Goal: Transaction & Acquisition: Book appointment/travel/reservation

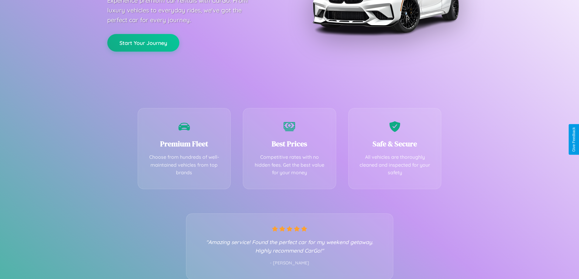
scroll to position [120, 0]
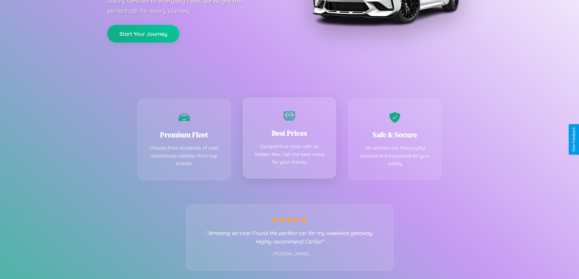
click at [289, 139] on div "Best Prices Competitive rates with no hidden fees. Get the best value for your …" at bounding box center [289, 138] width 93 height 81
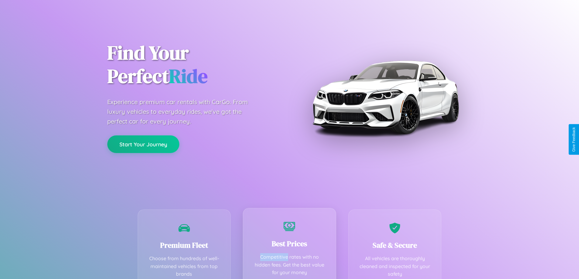
scroll to position [0, 0]
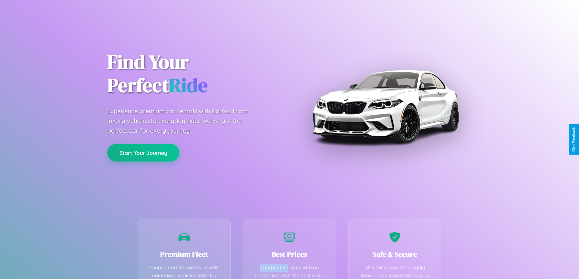
click at [143, 153] on button "Start Your Journey" at bounding box center [143, 153] width 72 height 18
click at [143, 152] on button "Start Your Journey" at bounding box center [143, 153] width 72 height 18
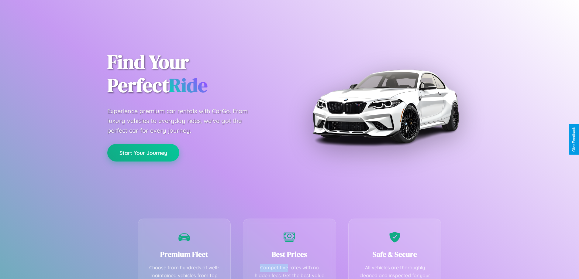
click at [143, 152] on button "Start Your Journey" at bounding box center [143, 153] width 72 height 18
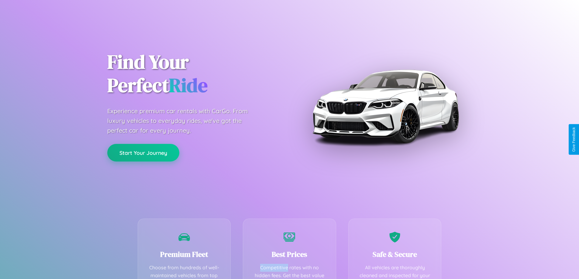
click at [143, 152] on button "Start Your Journey" at bounding box center [143, 153] width 72 height 18
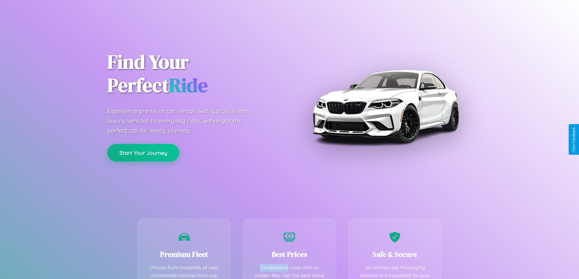
click at [143, 152] on button "Start Your Journey" at bounding box center [143, 153] width 72 height 18
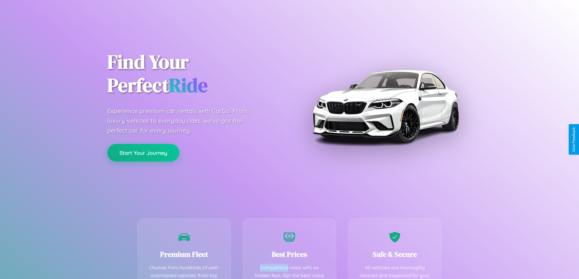
click at [143, 152] on button "Start Your Journey" at bounding box center [143, 153] width 72 height 18
